Goal: Task Accomplishment & Management: Manage account settings

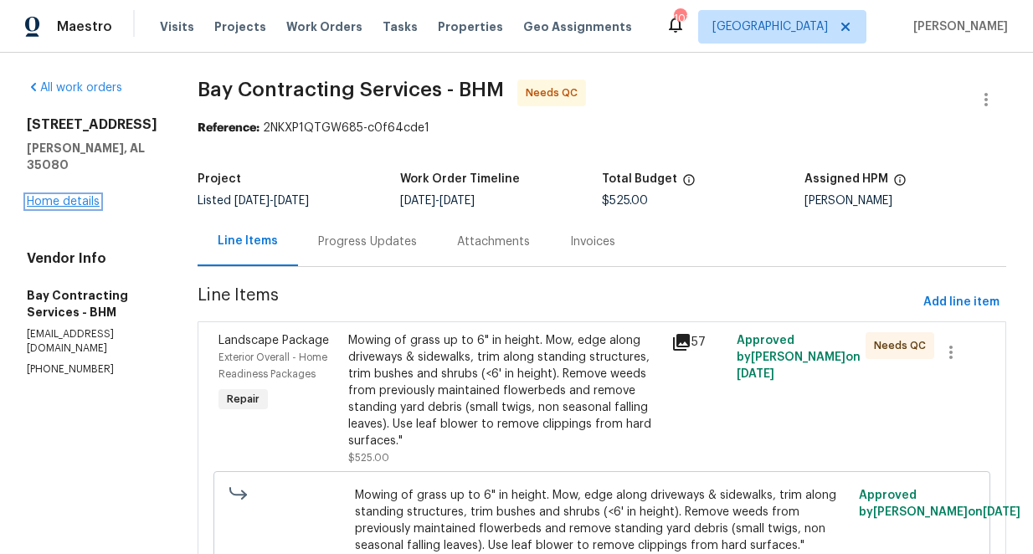
click at [69, 196] on link "Home details" at bounding box center [63, 202] width 73 height 12
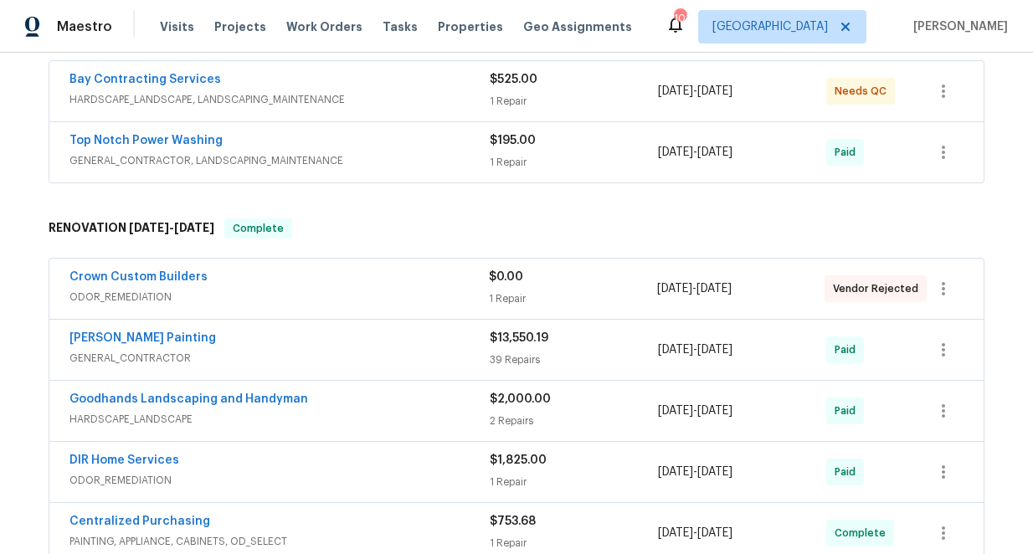
scroll to position [356, 0]
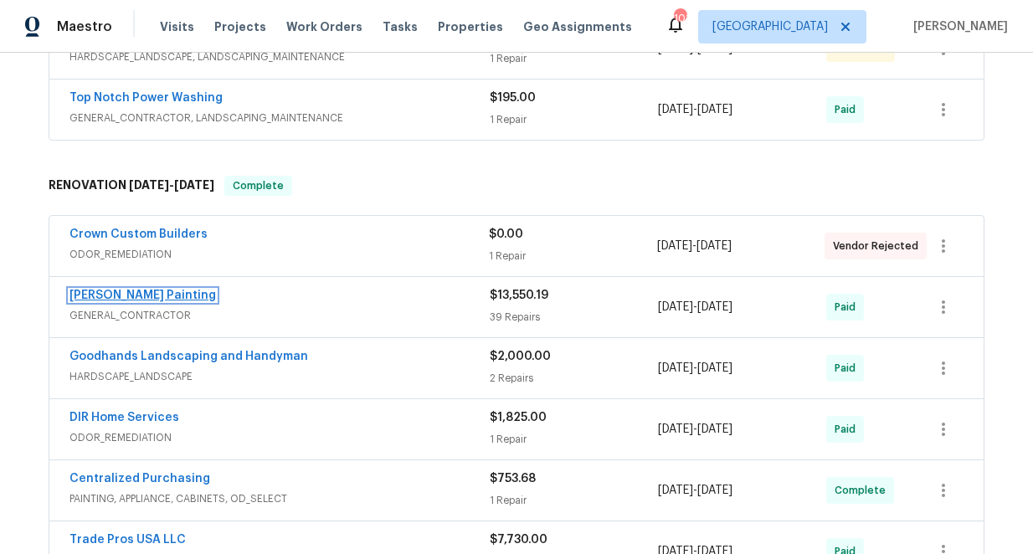
click at [132, 300] on link "[PERSON_NAME] Painting" at bounding box center [142, 296] width 147 height 12
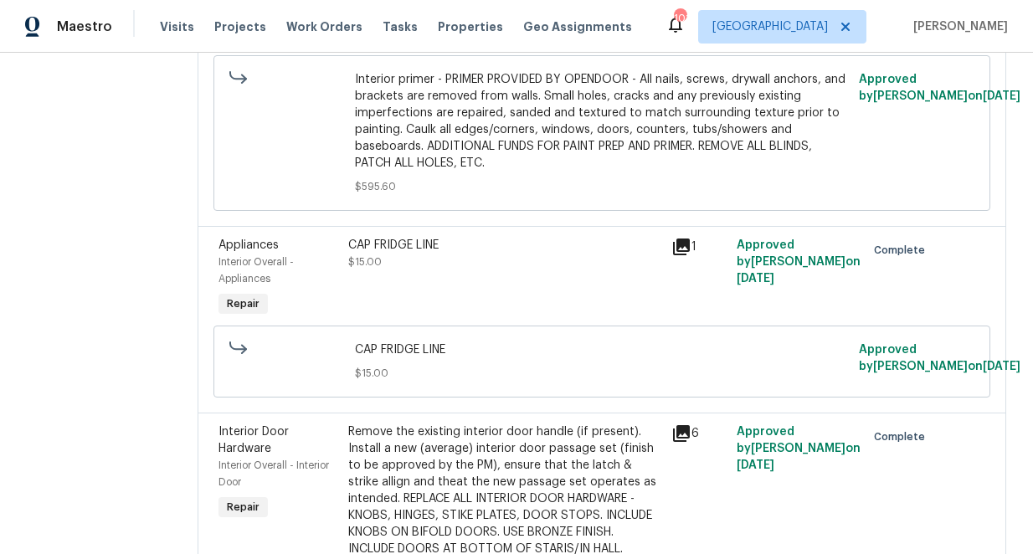
scroll to position [9072, 0]
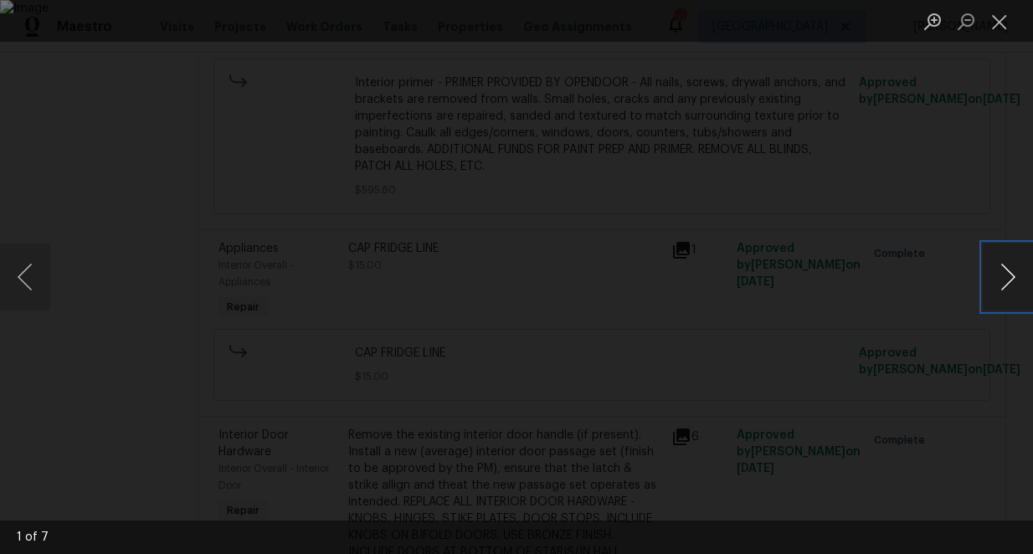
click at [1006, 285] on button "Next image" at bounding box center [1008, 277] width 50 height 67
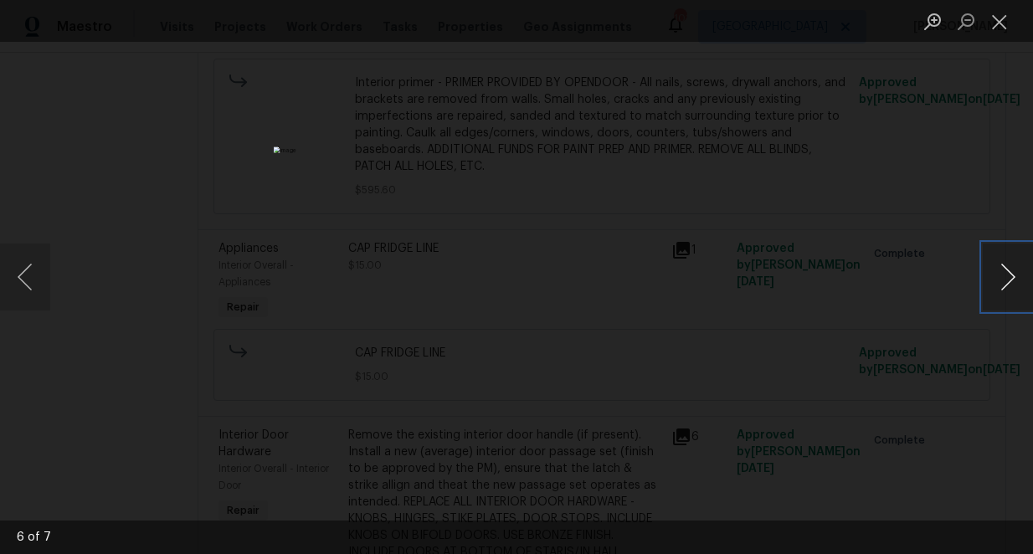
click at [1006, 285] on button "Next image" at bounding box center [1008, 277] width 50 height 67
click at [28, 276] on button "Previous image" at bounding box center [25, 277] width 50 height 67
click at [997, 18] on button "Close lightbox" at bounding box center [999, 21] width 33 height 29
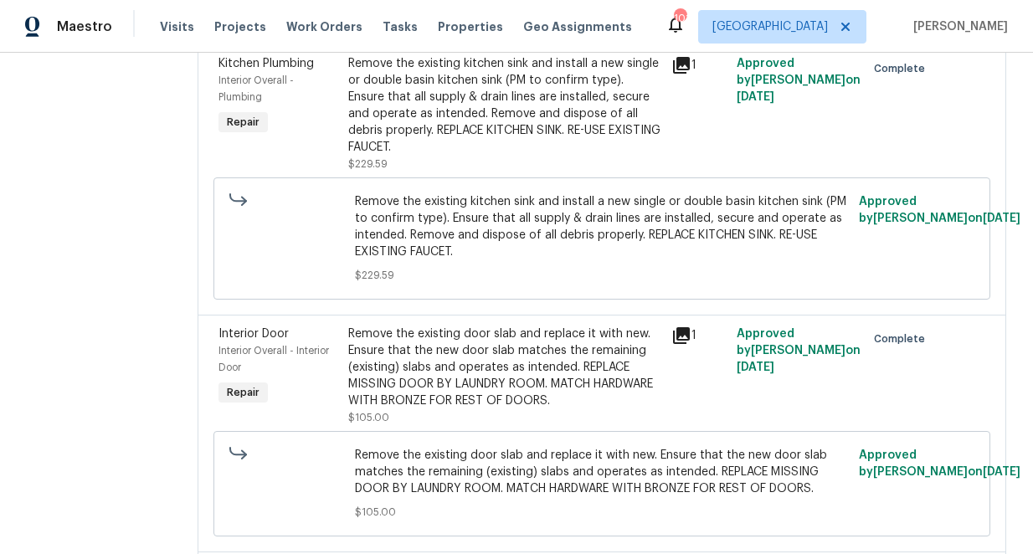
scroll to position [0, 0]
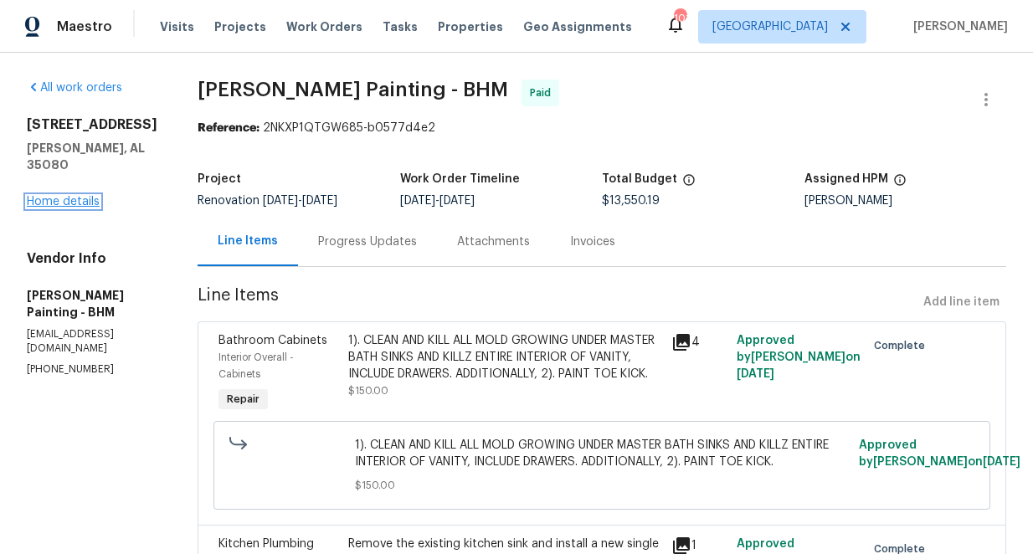
click at [64, 196] on link "Home details" at bounding box center [63, 202] width 73 height 12
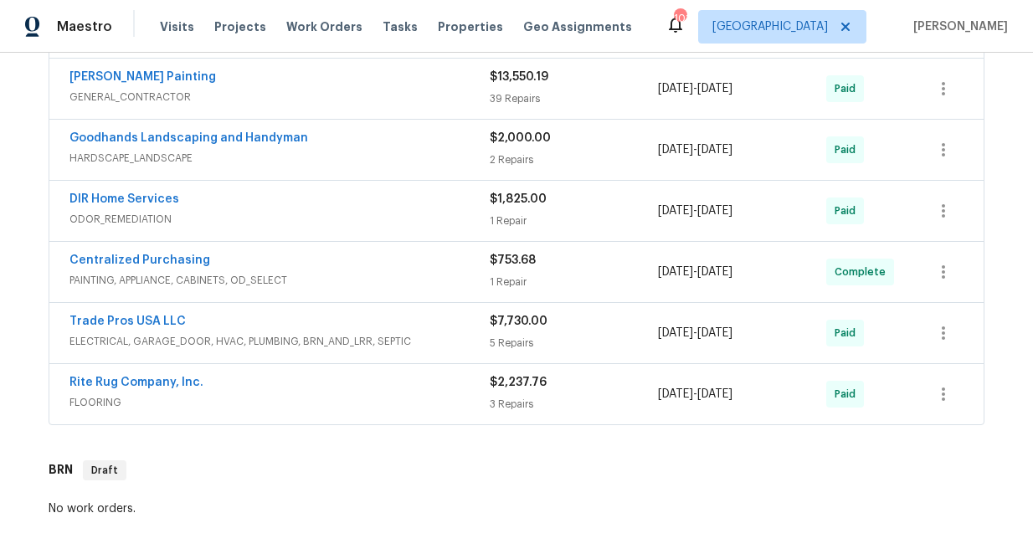
scroll to position [575, 0]
click at [135, 318] on link "Trade Pros USA LLC" at bounding box center [127, 321] width 116 height 12
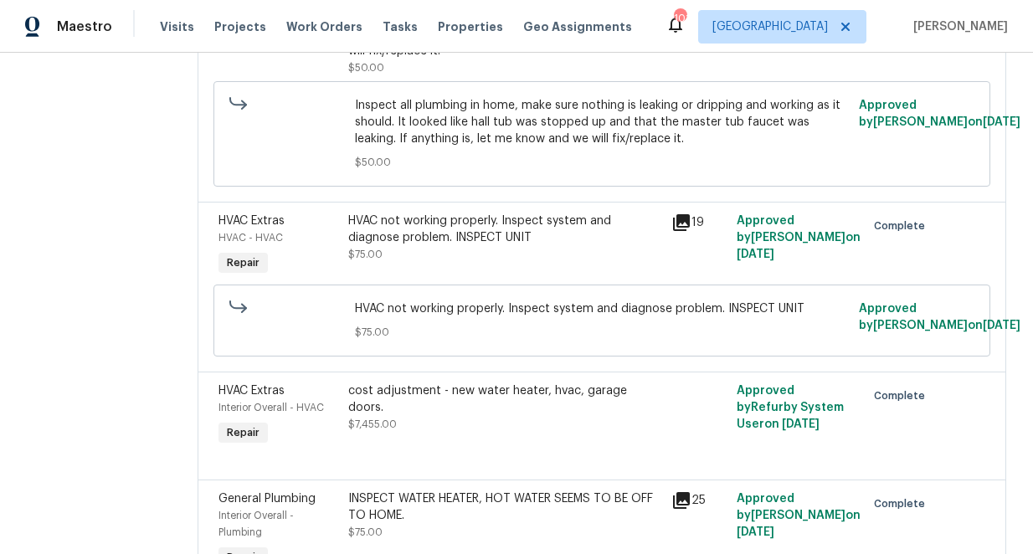
scroll to position [360, 0]
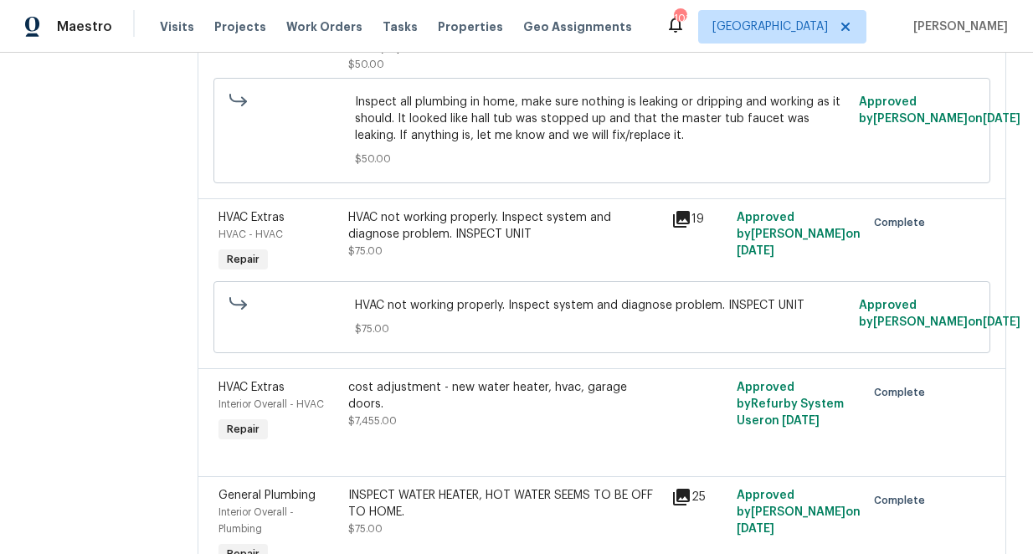
click at [676, 218] on icon at bounding box center [681, 219] width 17 height 17
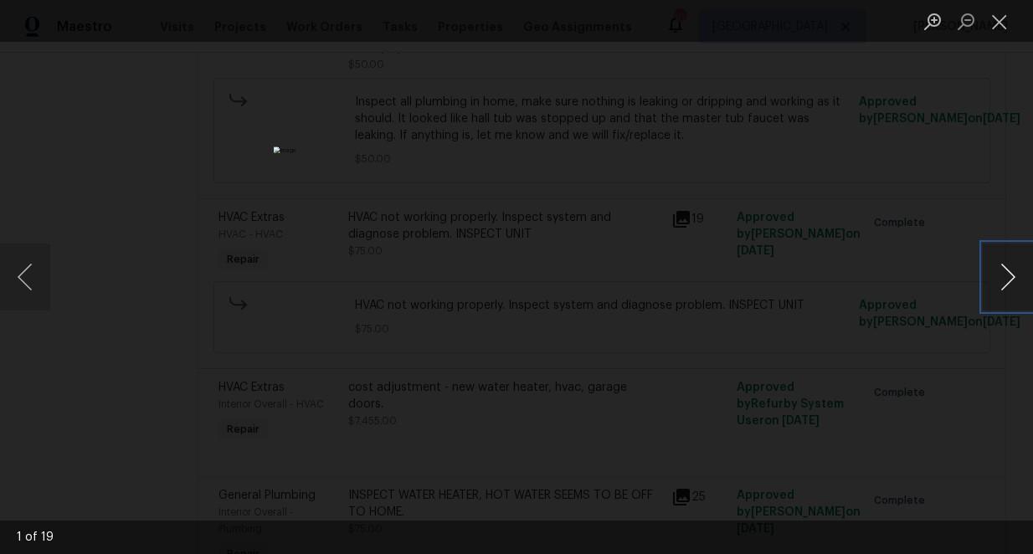
click at [1017, 279] on button "Next image" at bounding box center [1008, 277] width 50 height 67
click at [1008, 275] on button "Next image" at bounding box center [1008, 277] width 50 height 67
click at [1002, 276] on button "Next image" at bounding box center [1008, 277] width 50 height 67
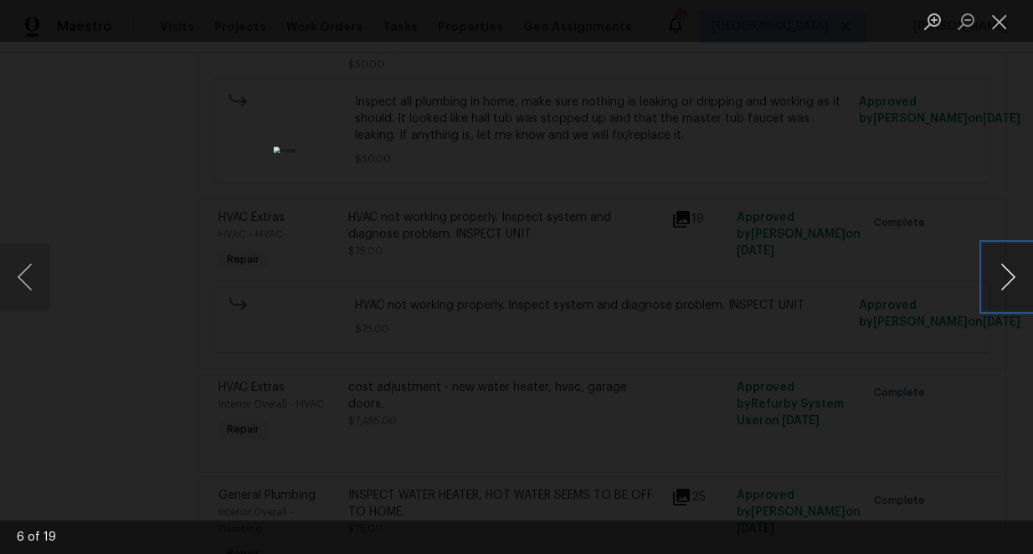
click at [1002, 276] on button "Next image" at bounding box center [1008, 277] width 50 height 67
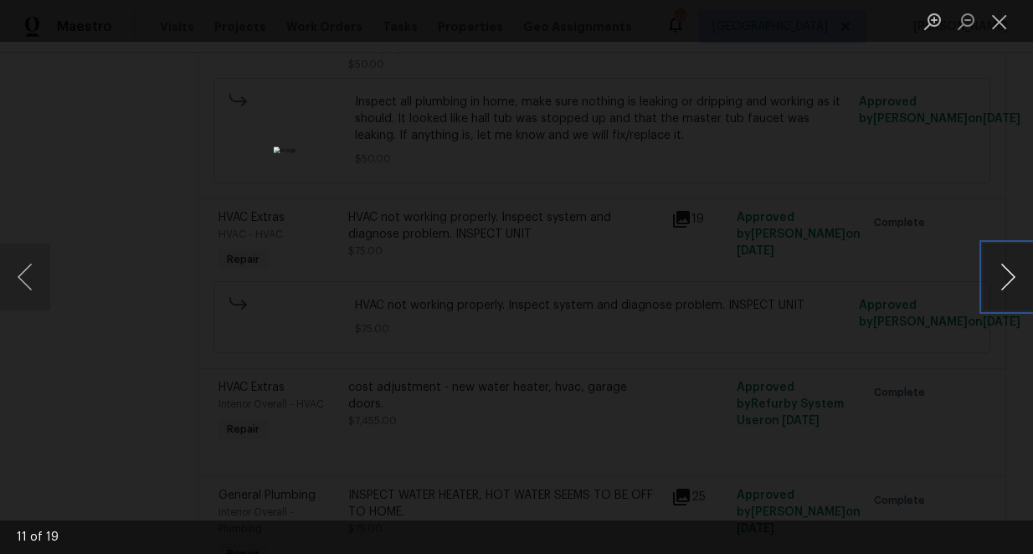
click at [1002, 276] on button "Next image" at bounding box center [1008, 277] width 50 height 67
click at [23, 280] on button "Previous image" at bounding box center [25, 277] width 50 height 67
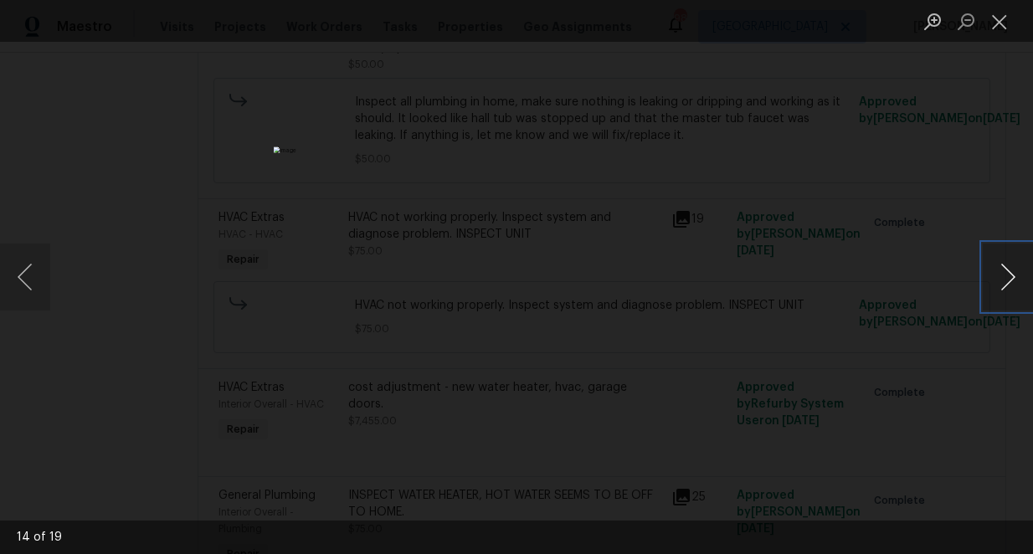
click at [1007, 280] on button "Next image" at bounding box center [1008, 277] width 50 height 67
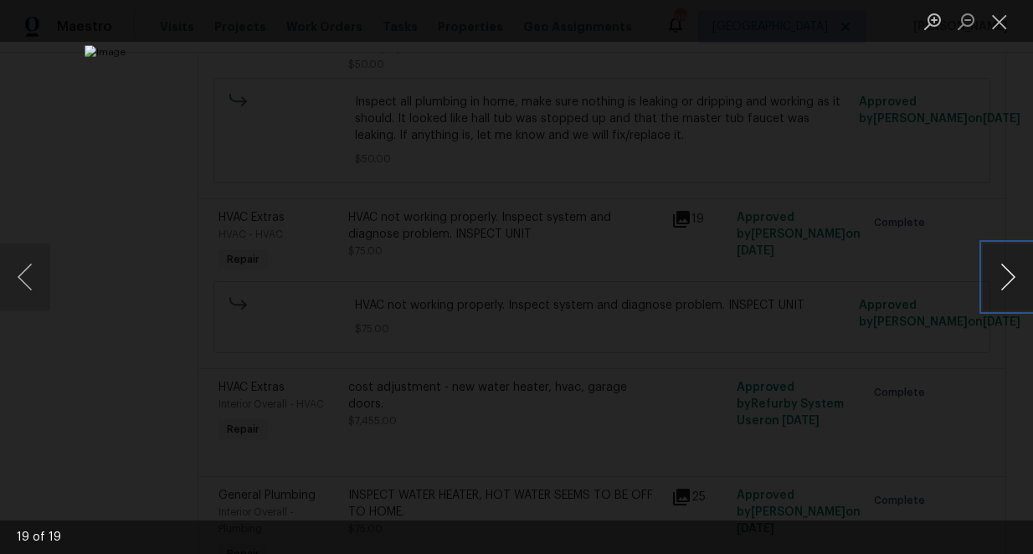
click at [1007, 280] on button "Next image" at bounding box center [1008, 277] width 50 height 67
click at [995, 23] on button "Close lightbox" at bounding box center [999, 21] width 33 height 29
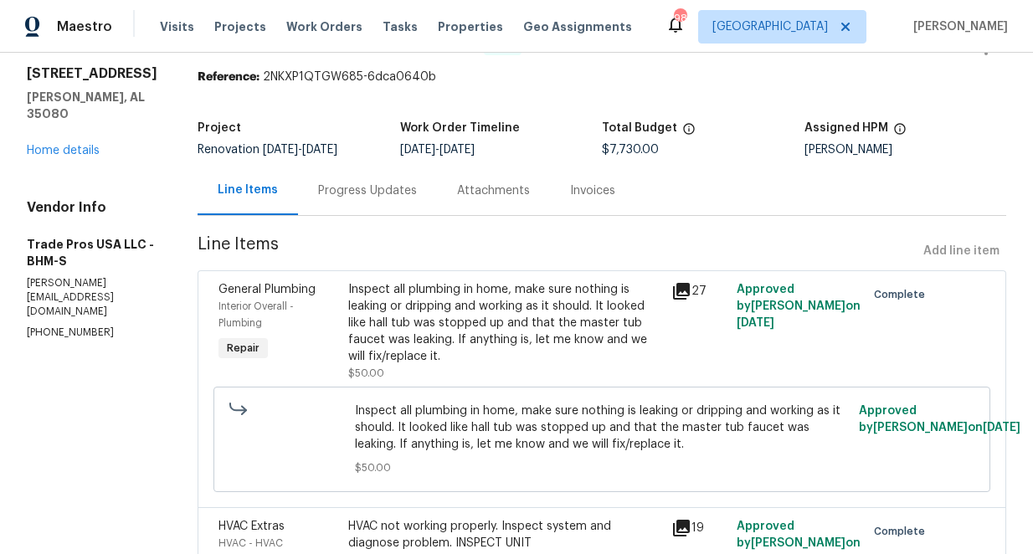
scroll to position [0, 0]
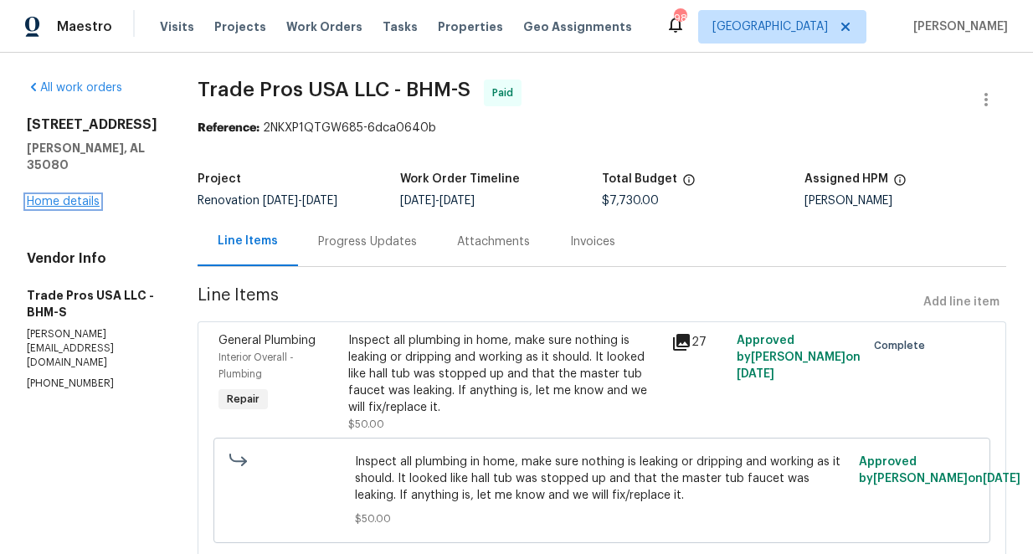
click at [83, 199] on link "Home details" at bounding box center [63, 202] width 73 height 12
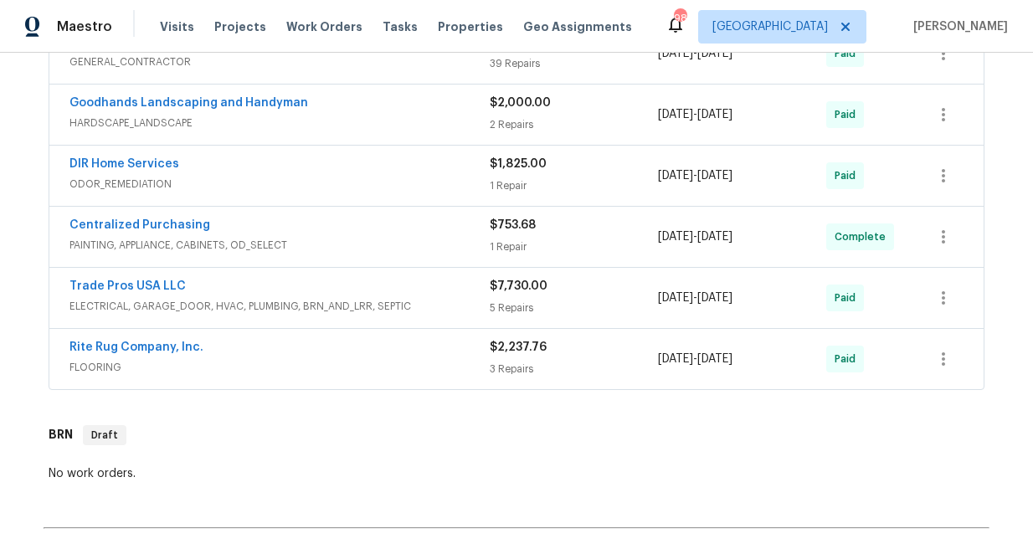
scroll to position [609, 0]
click at [156, 286] on link "Trade Pros USA LLC" at bounding box center [127, 287] width 116 height 12
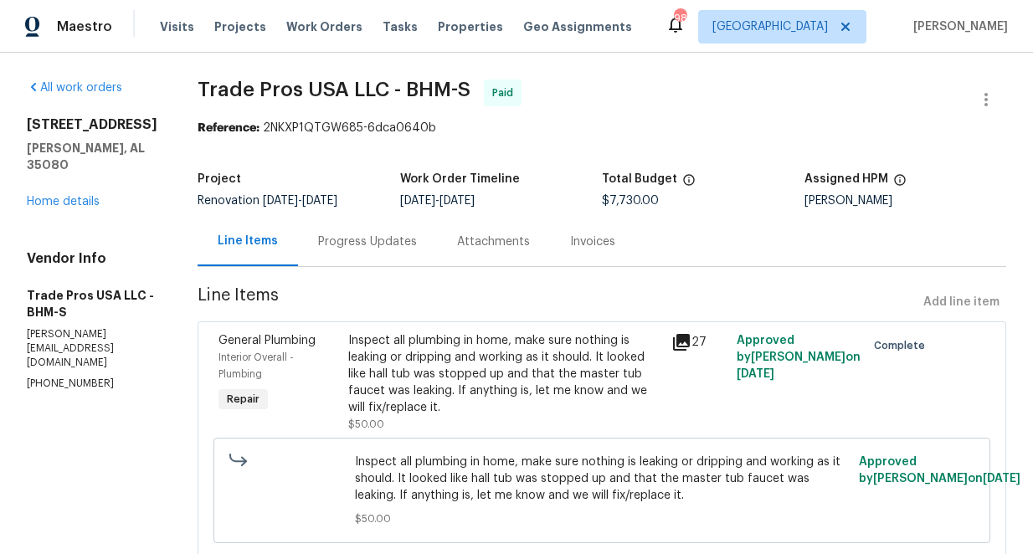
click at [573, 239] on div "Invoices" at bounding box center [592, 242] width 45 height 17
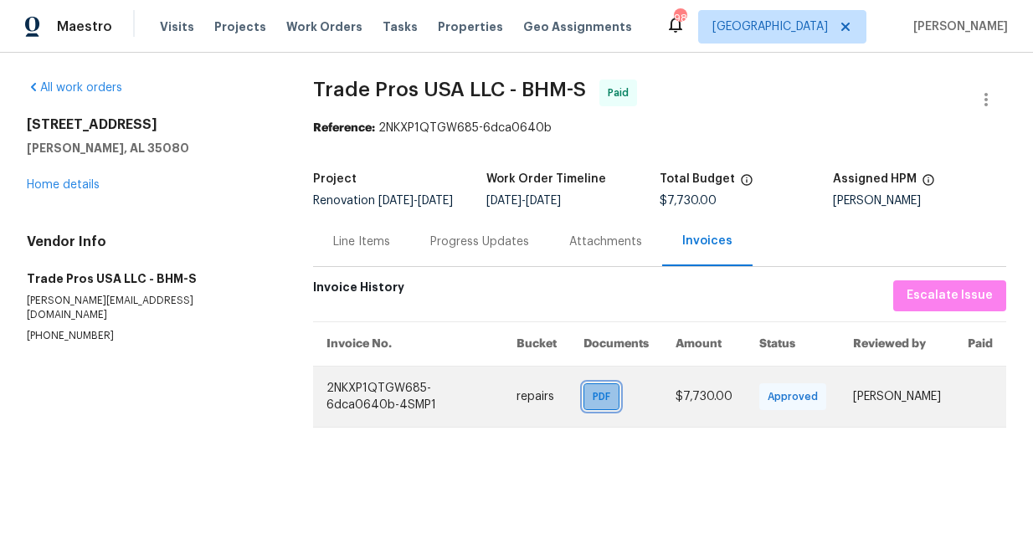
click at [599, 405] on span "PDF" at bounding box center [605, 396] width 24 height 17
